Goal: Check status

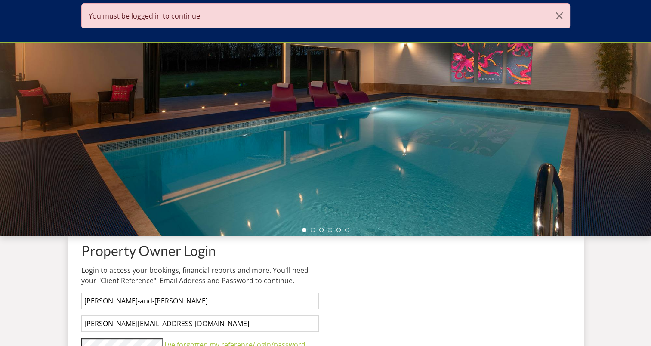
scroll to position [309, 0]
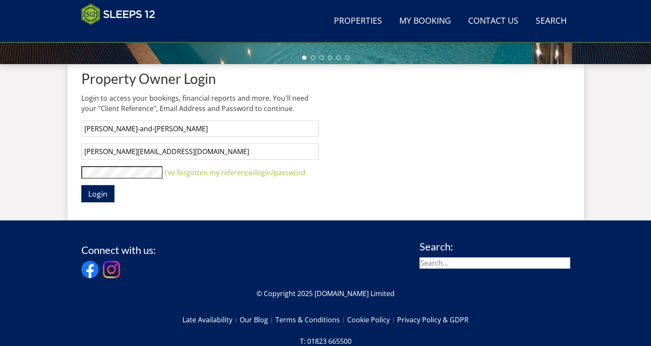
click at [91, 192] on span "Login" at bounding box center [97, 193] width 19 height 10
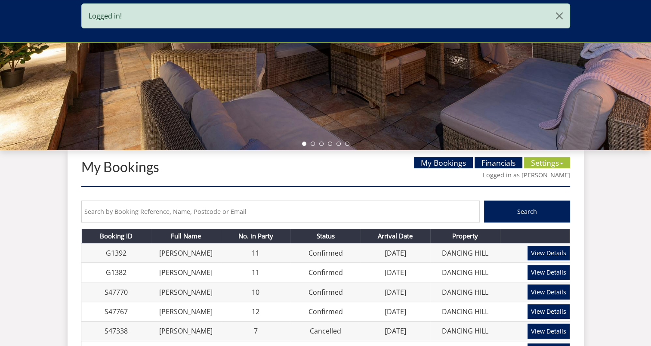
scroll to position [266, 0]
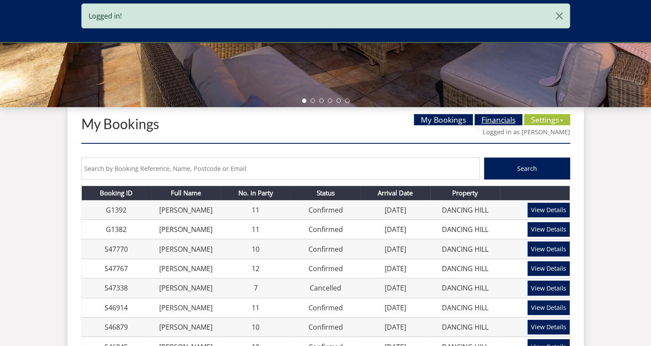
click at [489, 120] on link "Financials" at bounding box center [499, 119] width 48 height 11
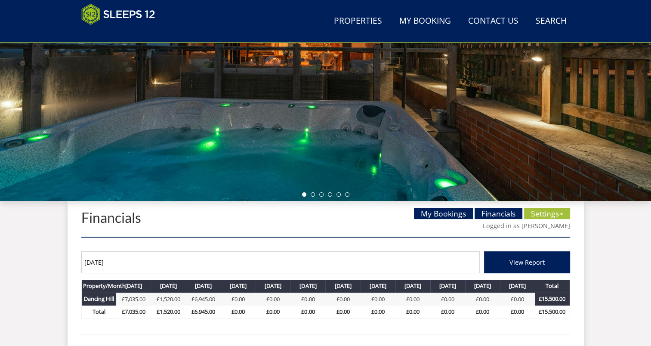
scroll to position [258, 0]
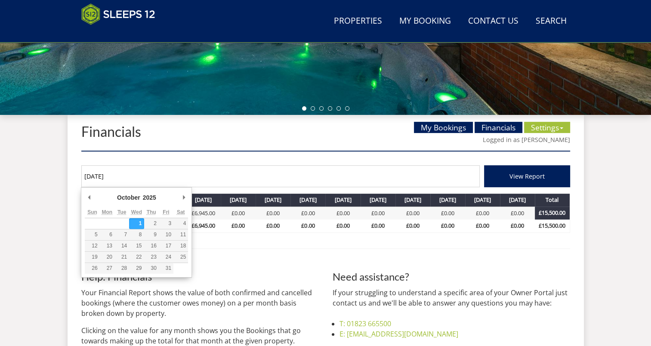
click at [125, 176] on input "[DATE]" at bounding box center [280, 176] width 398 height 22
type input "0"
type input "[DATE]"
click at [532, 177] on span "View Report" at bounding box center [526, 176] width 35 height 8
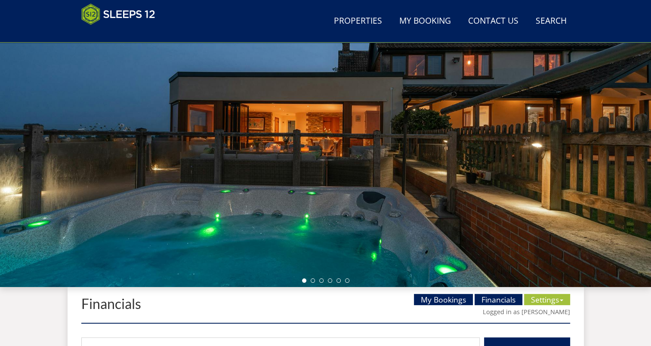
scroll to position [172, 0]
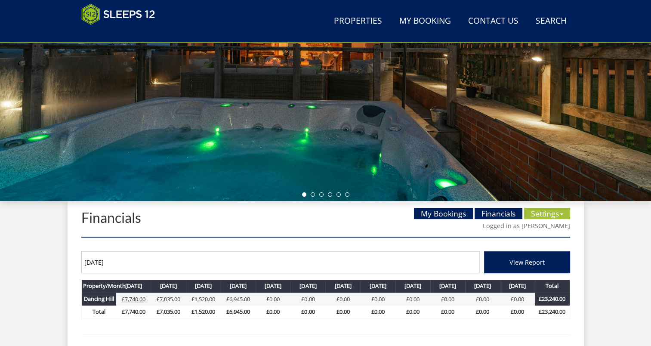
click at [130, 296] on link "£7,740.00" at bounding box center [134, 299] width 24 height 8
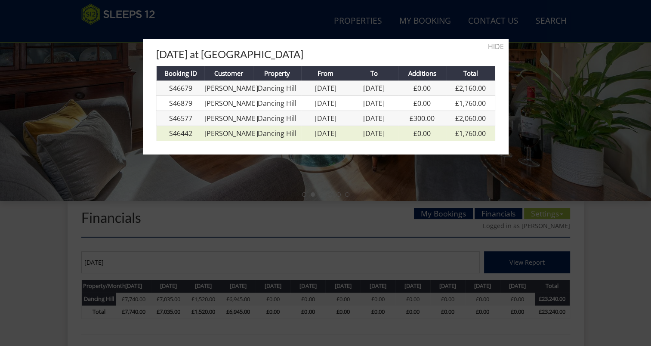
click at [267, 141] on td "Dancing Hill" at bounding box center [277, 133] width 48 height 15
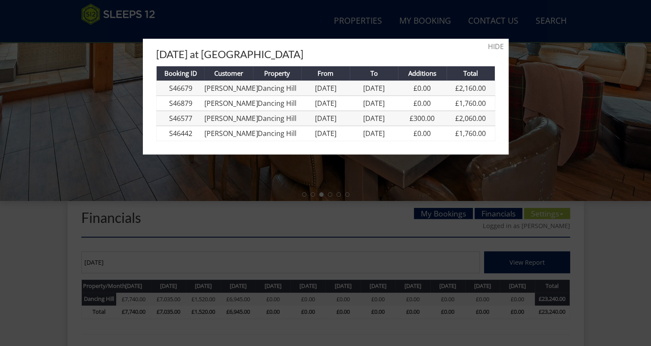
click at [168, 223] on div at bounding box center [325, 173] width 651 height 346
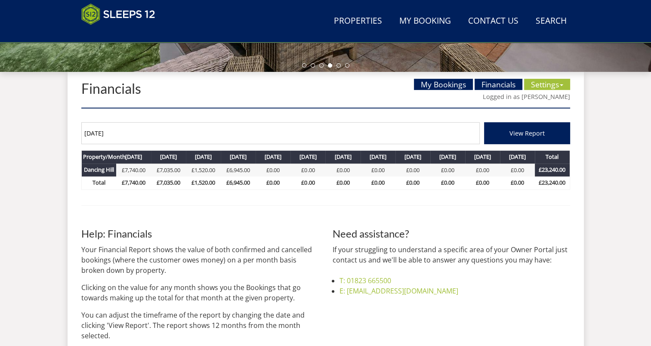
scroll to position [387, 0]
